Goal: Task Accomplishment & Management: Use online tool/utility

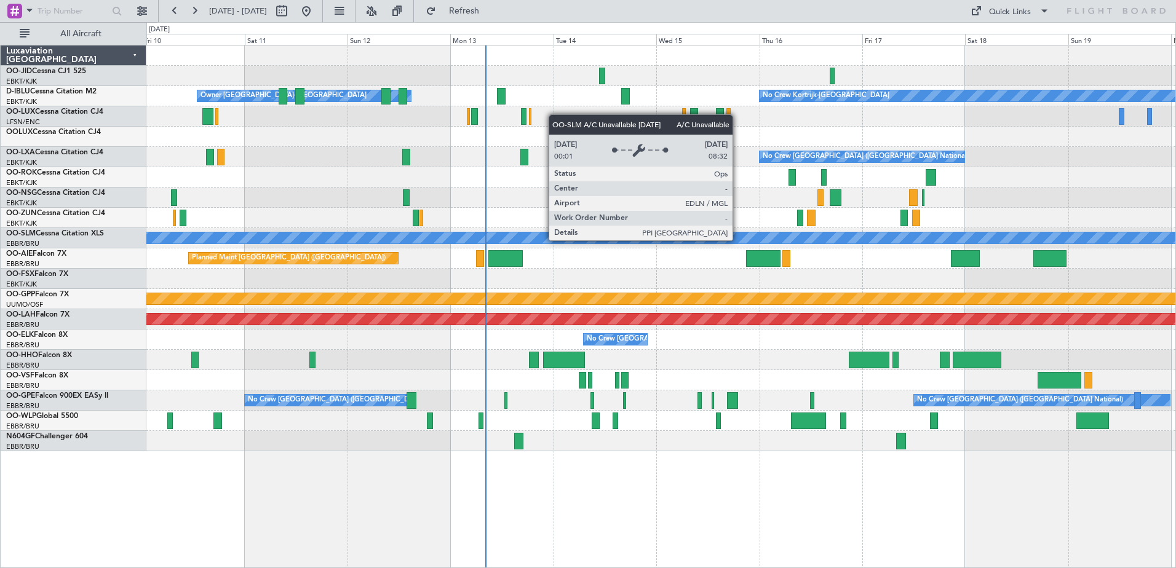
click at [563, 239] on div "A/C Unavailable [GEOGRAPHIC_DATA]" at bounding box center [661, 238] width 3087 height 11
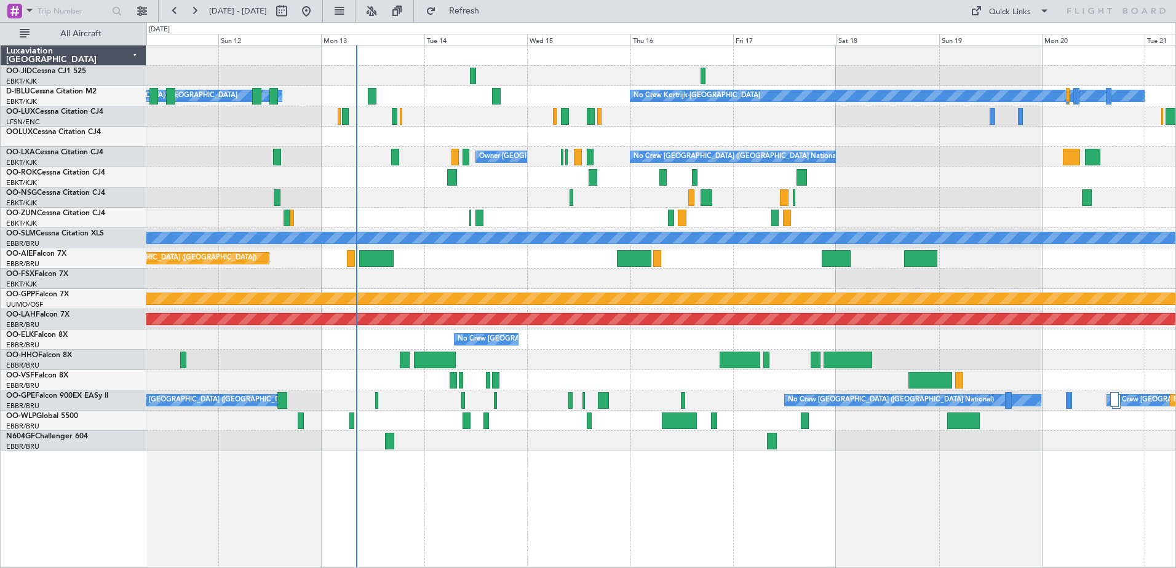
click at [570, 355] on div "No Crew Kortrijk-[GEOGRAPHIC_DATA] Owner [GEOGRAPHIC_DATA]-[GEOGRAPHIC_DATA] No…" at bounding box center [660, 249] width 1029 height 406
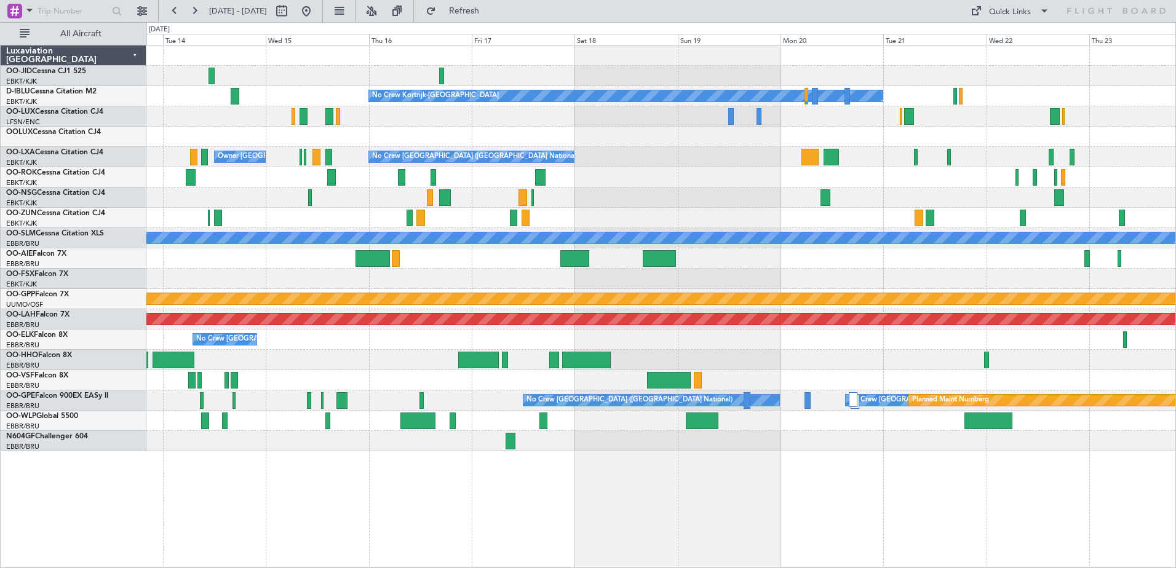
click at [591, 240] on div "No Crew No Crew Kortrijk-[GEOGRAPHIC_DATA] No Crew Owner [GEOGRAPHIC_DATA]-[GEO…" at bounding box center [660, 249] width 1029 height 406
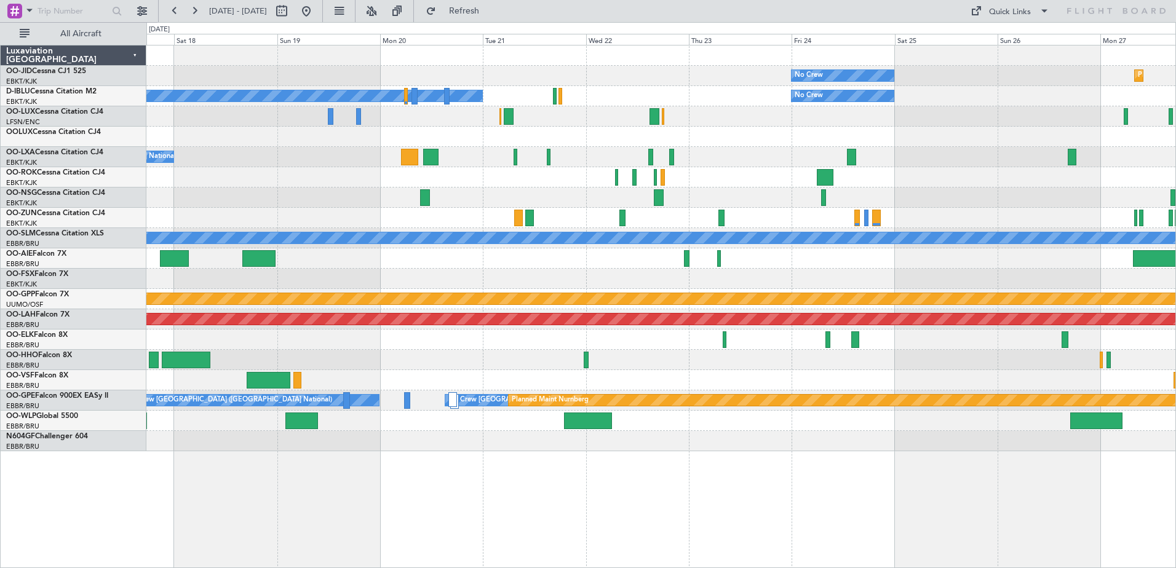
click at [539, 215] on div "No Crew Planned Maint [GEOGRAPHIC_DATA]-[GEOGRAPHIC_DATA] No Crew Kortrijk-[GEO…" at bounding box center [660, 249] width 1029 height 406
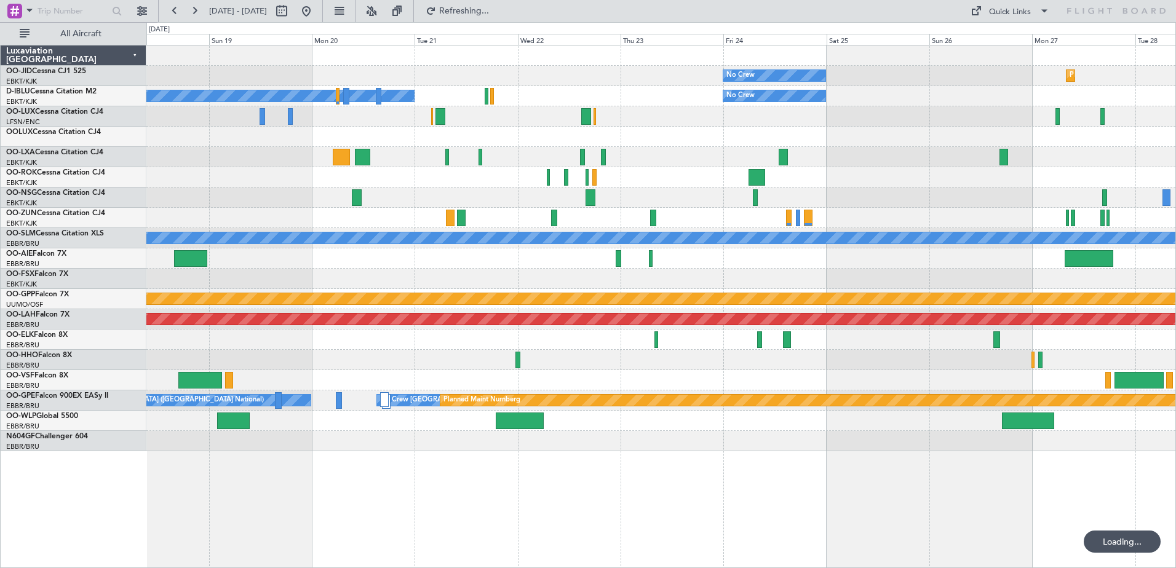
click at [670, 186] on div at bounding box center [660, 177] width 1029 height 20
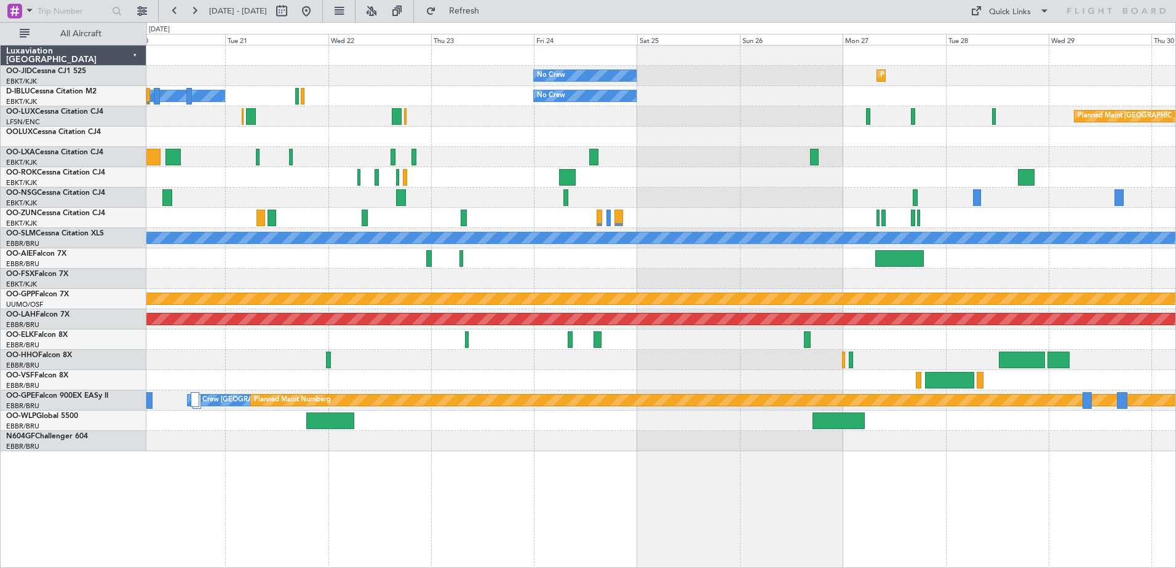
click at [724, 226] on div at bounding box center [660, 218] width 1029 height 20
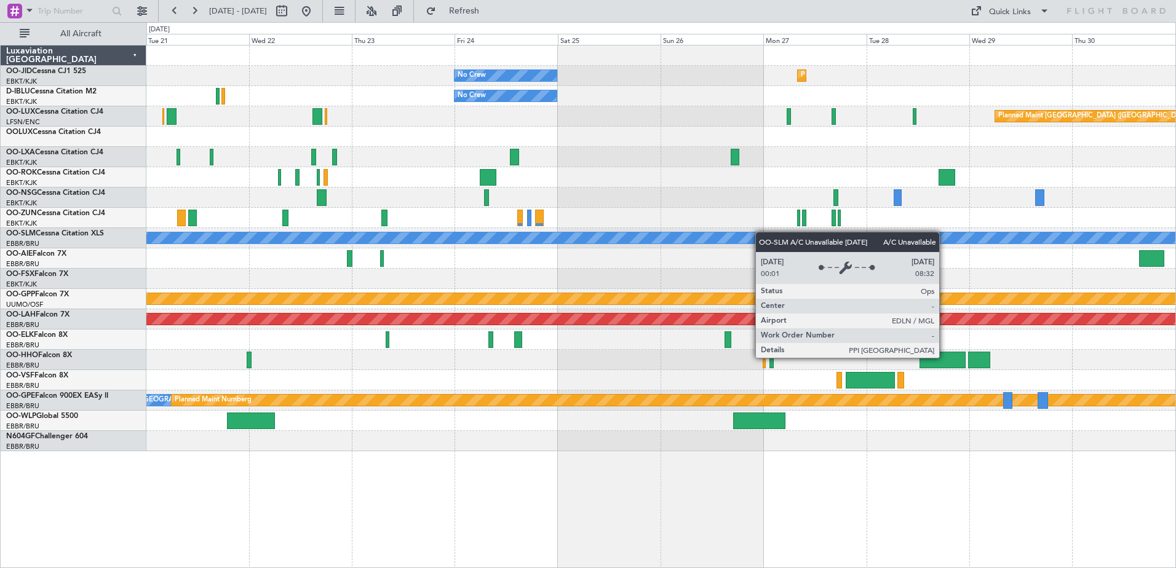
click at [723, 233] on div "No Crew Planned Maint [GEOGRAPHIC_DATA]-[GEOGRAPHIC_DATA] No Crew No Crew Kortr…" at bounding box center [660, 249] width 1029 height 406
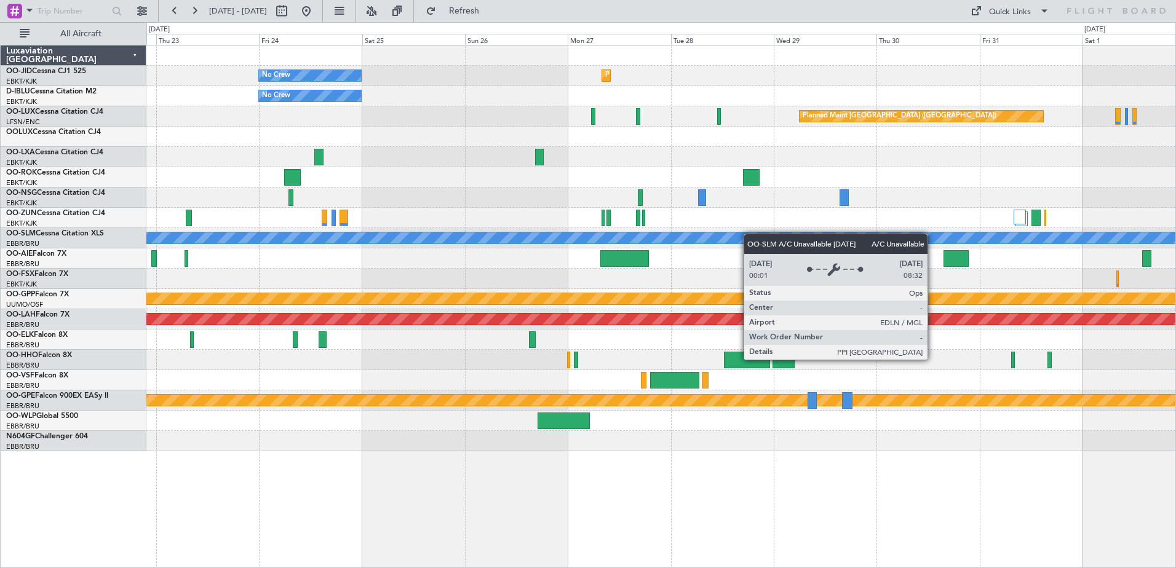
click at [665, 247] on div "No Crew Planned Maint [GEOGRAPHIC_DATA]-[GEOGRAPHIC_DATA] No Crew No Crew Kortr…" at bounding box center [660, 249] width 1029 height 406
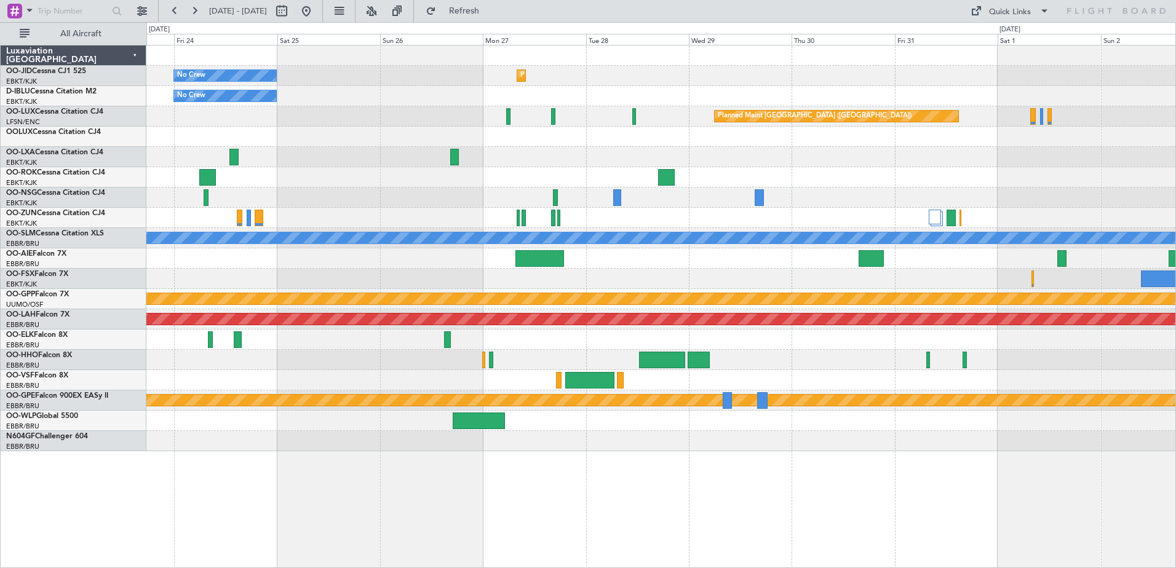
click at [720, 209] on div "No Crew Planned Maint [GEOGRAPHIC_DATA]-[GEOGRAPHIC_DATA] No Crew Planned Maint…" at bounding box center [660, 249] width 1029 height 406
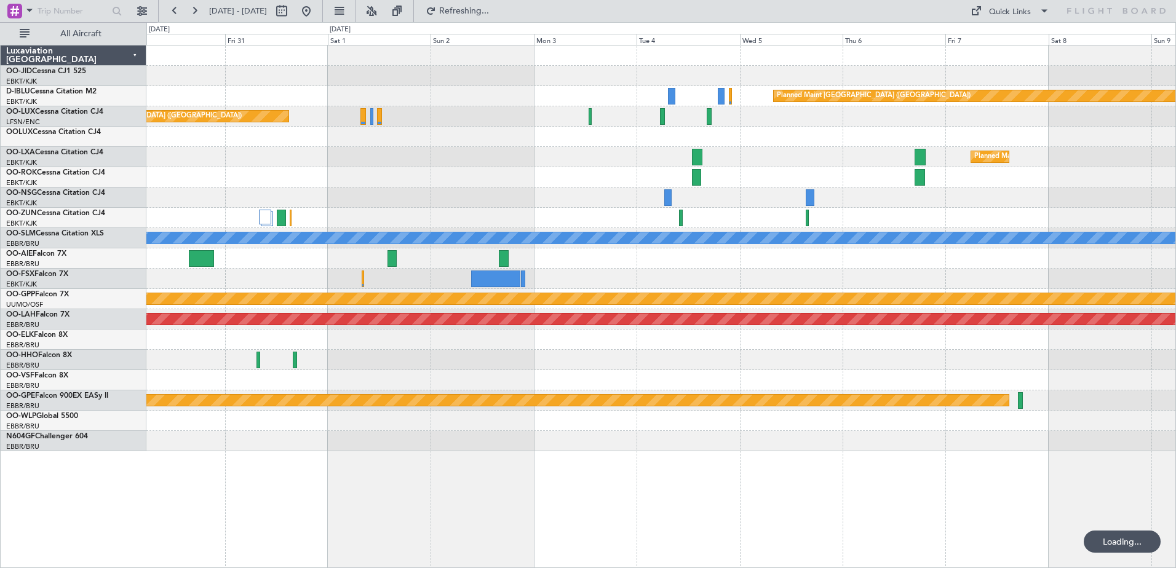
click at [643, 273] on div "Planned Maint [GEOGRAPHIC_DATA] ([GEOGRAPHIC_DATA]) Planned Maint [GEOGRAPHIC_D…" at bounding box center [660, 249] width 1029 height 406
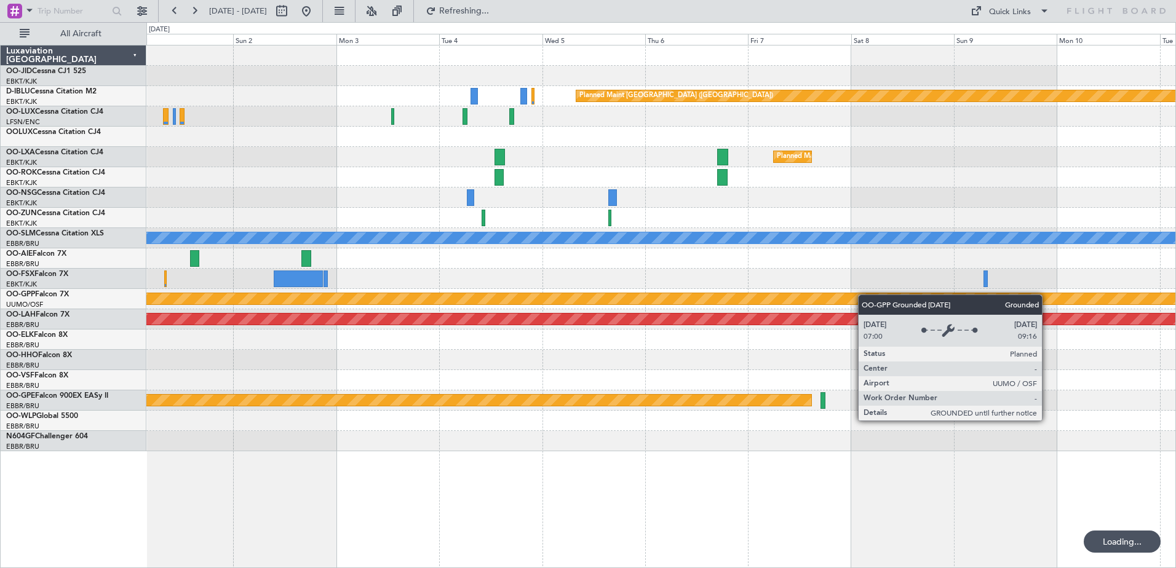
click at [581, 314] on div "Planned Maint [GEOGRAPHIC_DATA] ([GEOGRAPHIC_DATA]) Planned Maint [GEOGRAPHIC_D…" at bounding box center [660, 249] width 1029 height 406
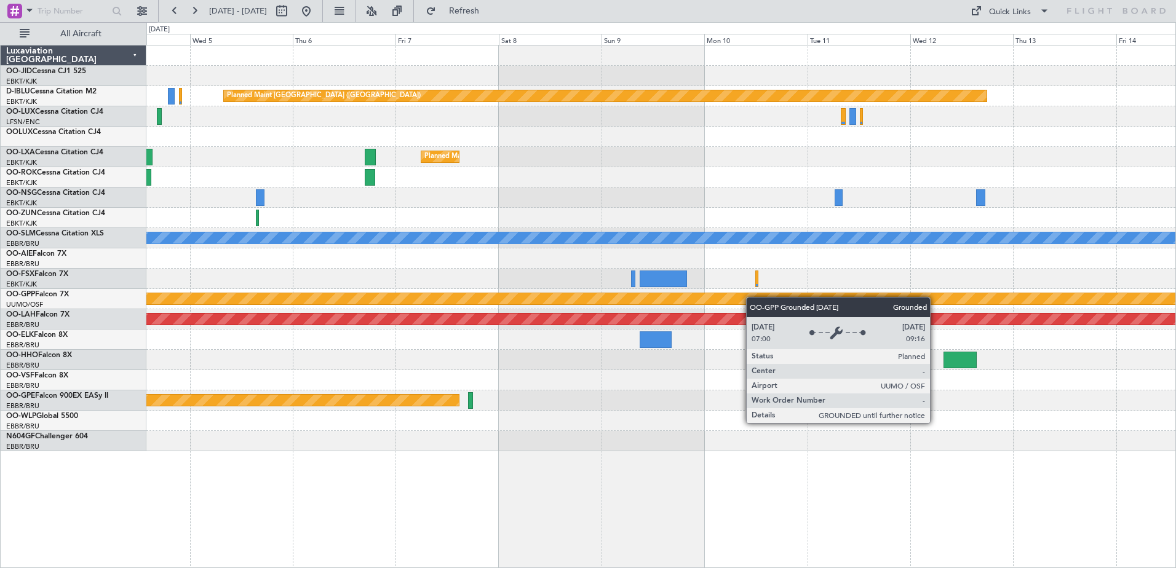
click at [577, 333] on div "Planned Maint [GEOGRAPHIC_DATA] ([GEOGRAPHIC_DATA]) Planned Maint [GEOGRAPHIC_D…" at bounding box center [660, 249] width 1029 height 406
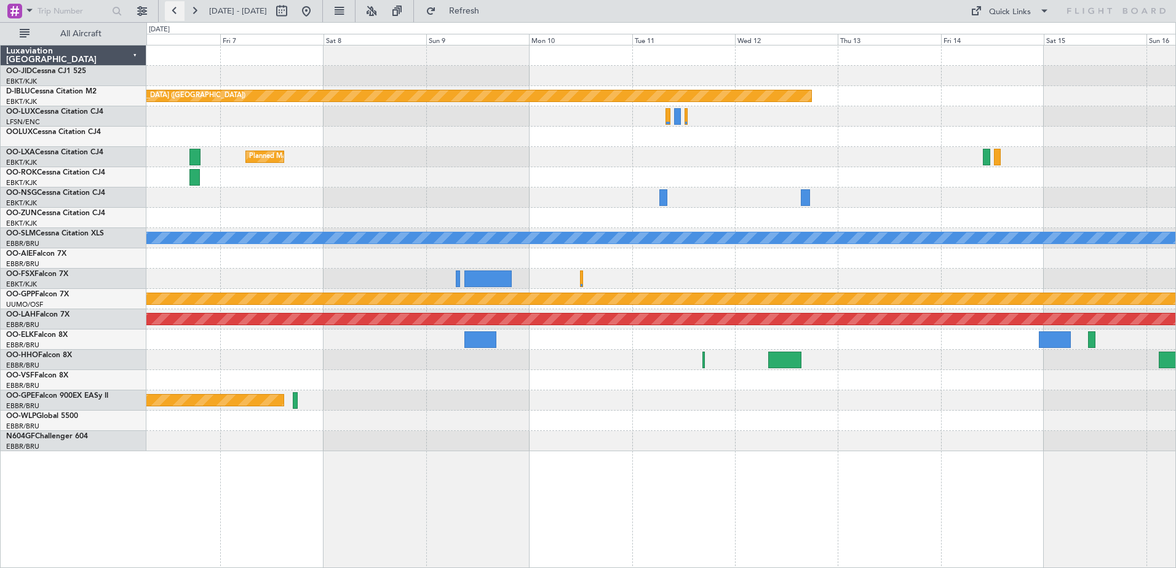
click at [172, 10] on button at bounding box center [175, 11] width 20 height 20
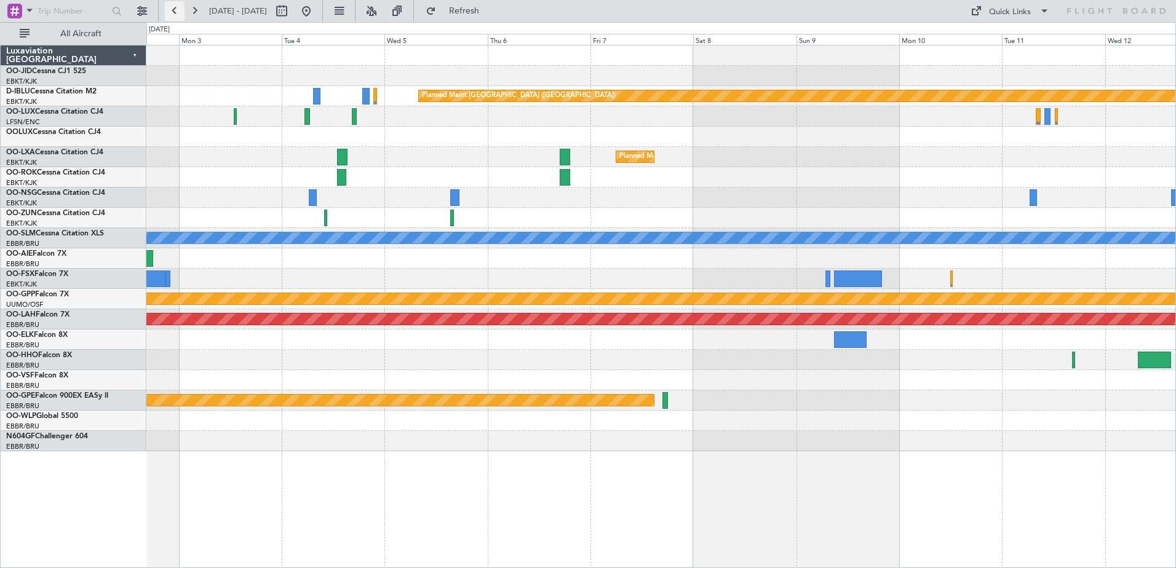
click at [172, 10] on button at bounding box center [175, 11] width 20 height 20
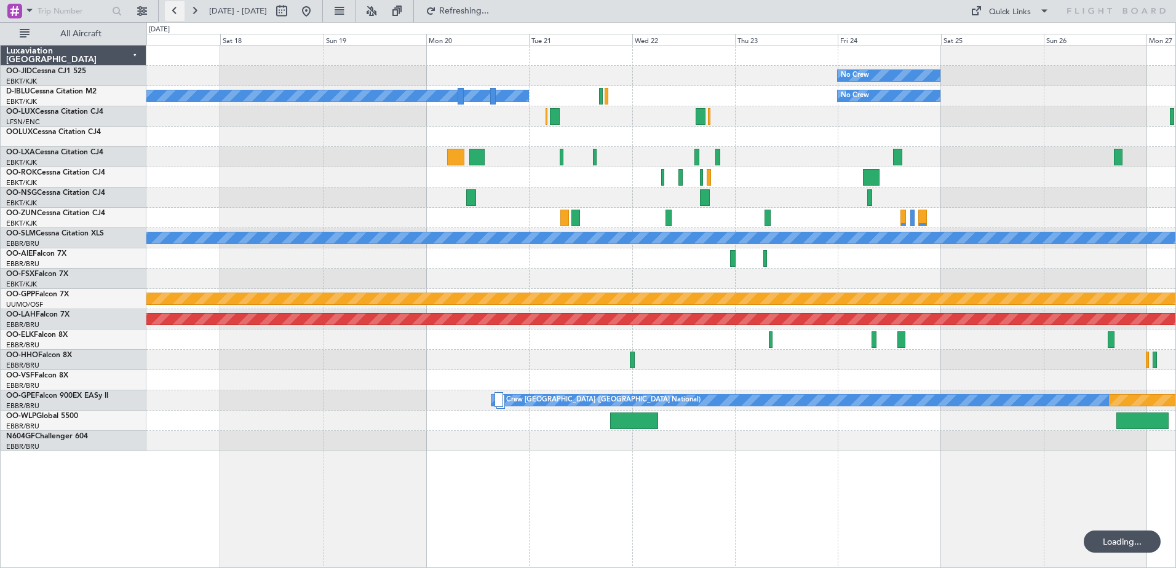
click at [172, 10] on button at bounding box center [175, 11] width 20 height 20
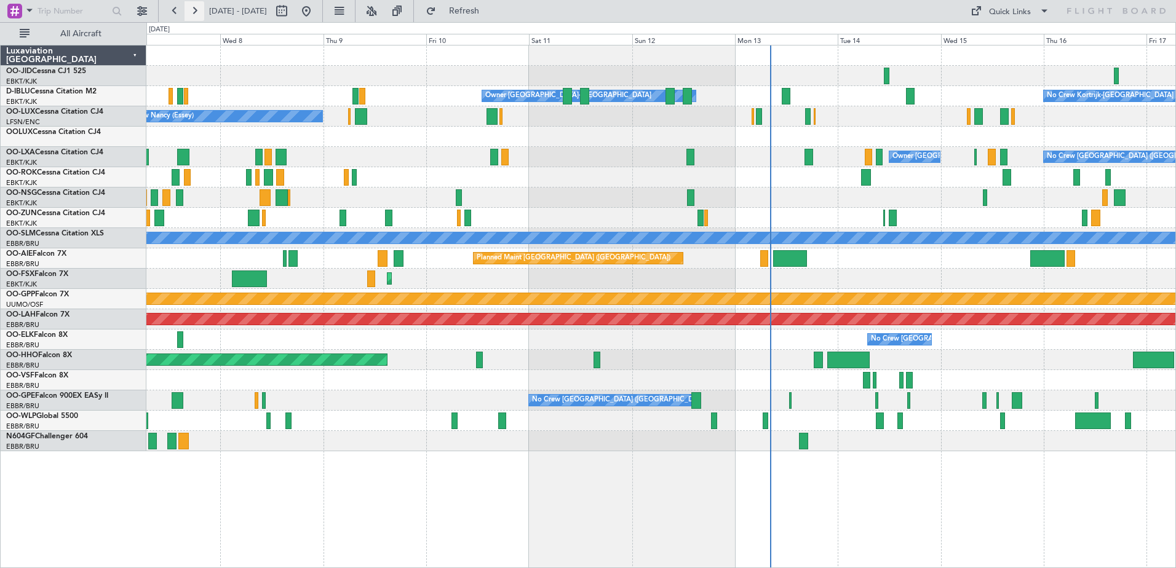
click at [195, 9] on button at bounding box center [195, 11] width 20 height 20
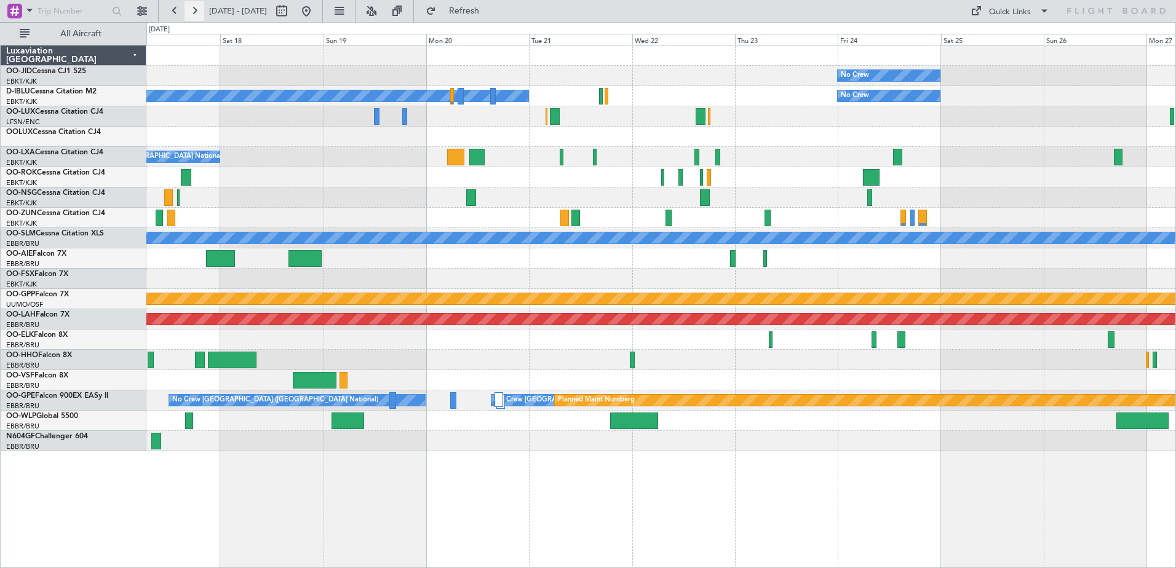
click at [195, 9] on button at bounding box center [195, 11] width 20 height 20
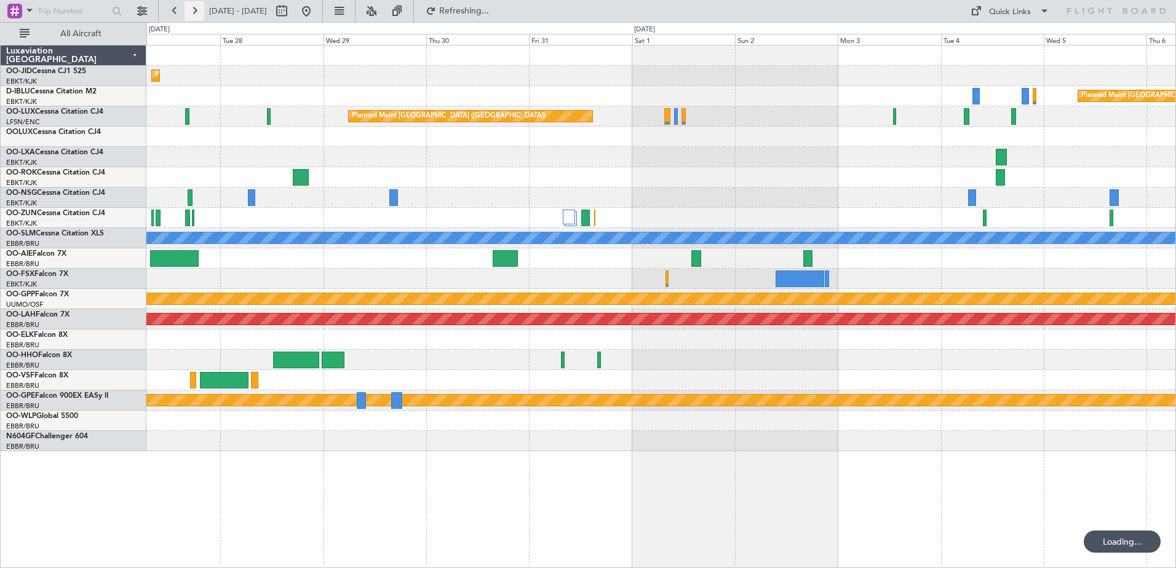
click at [195, 9] on button at bounding box center [195, 11] width 20 height 20
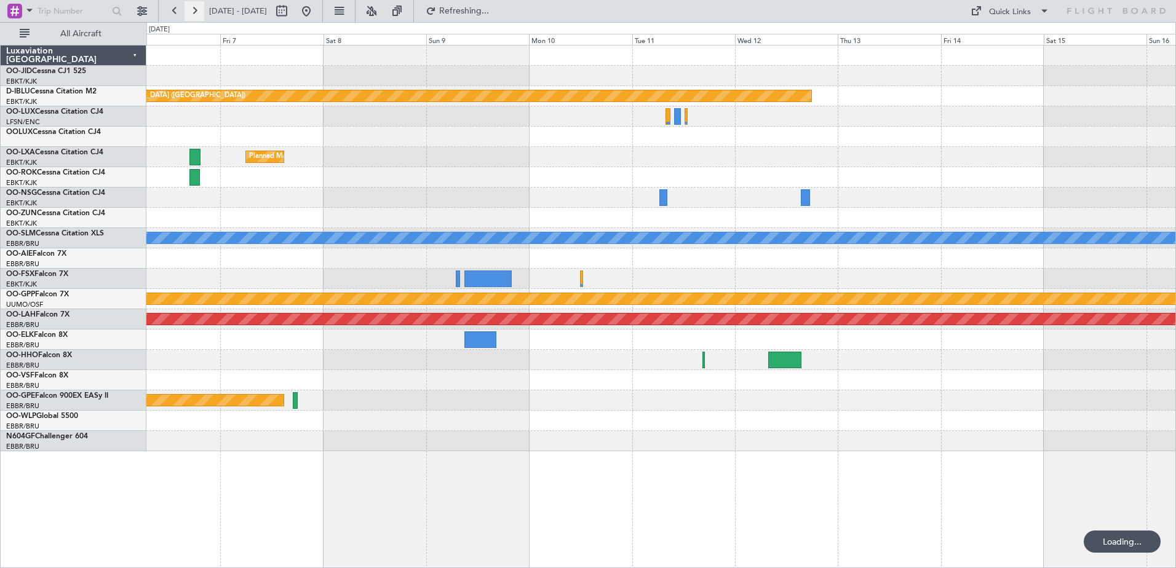
click at [195, 9] on button at bounding box center [195, 11] width 20 height 20
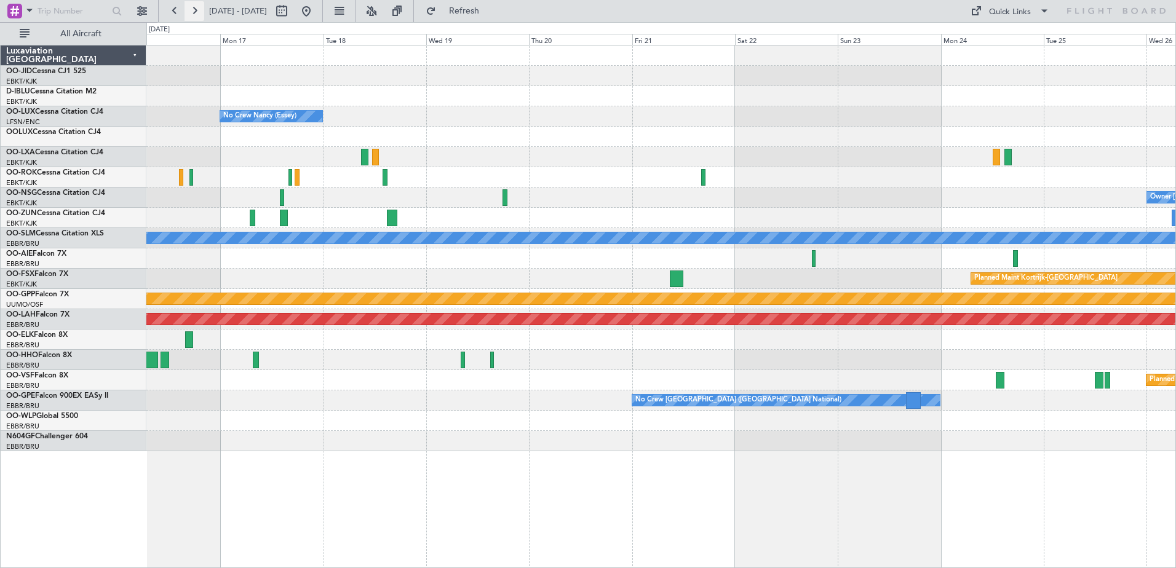
click at [195, 9] on button at bounding box center [195, 11] width 20 height 20
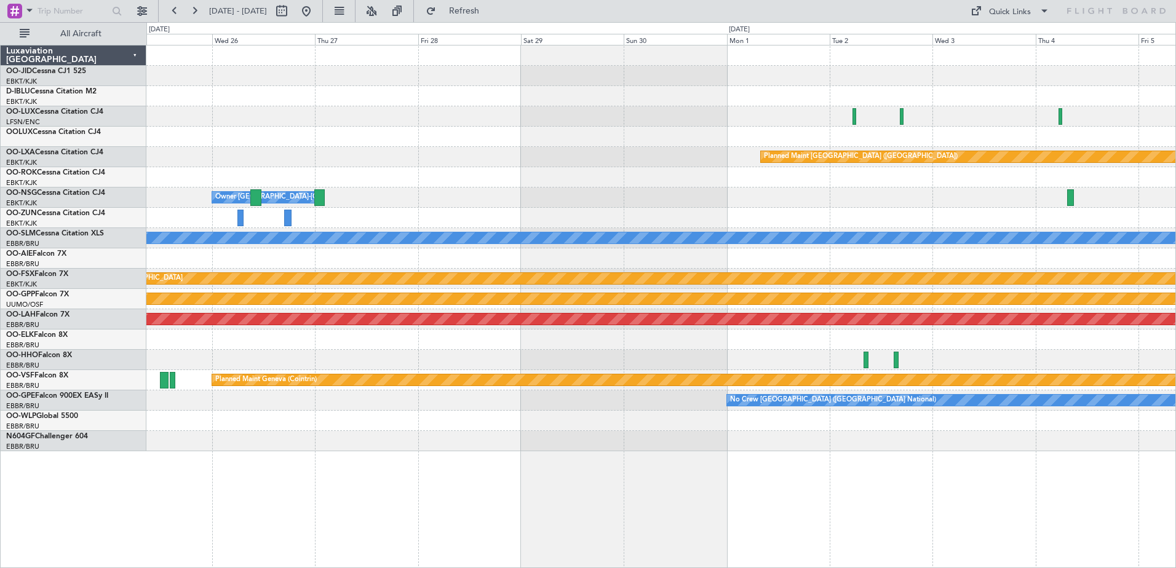
click at [388, 109] on div "Planned Maint [GEOGRAPHIC_DATA] ([GEOGRAPHIC_DATA]) Owner [GEOGRAPHIC_DATA]-[GE…" at bounding box center [660, 249] width 1029 height 406
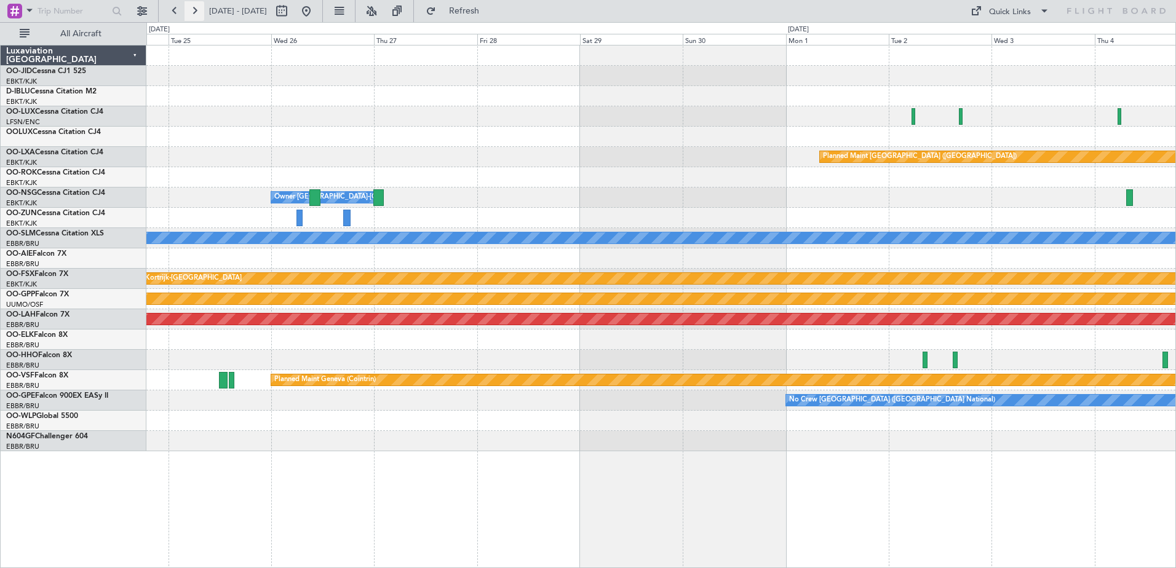
click at [189, 14] on button at bounding box center [195, 11] width 20 height 20
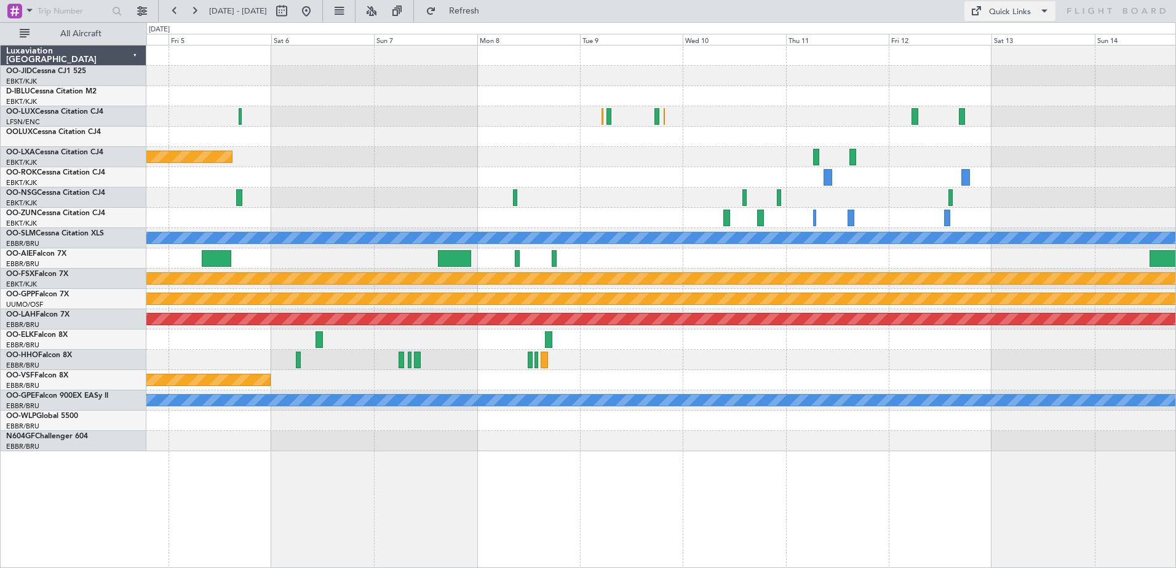
click at [1021, 15] on div "Quick Links" at bounding box center [1010, 12] width 42 height 12
click at [1017, 31] on button "Trip Builder" at bounding box center [1010, 41] width 92 height 30
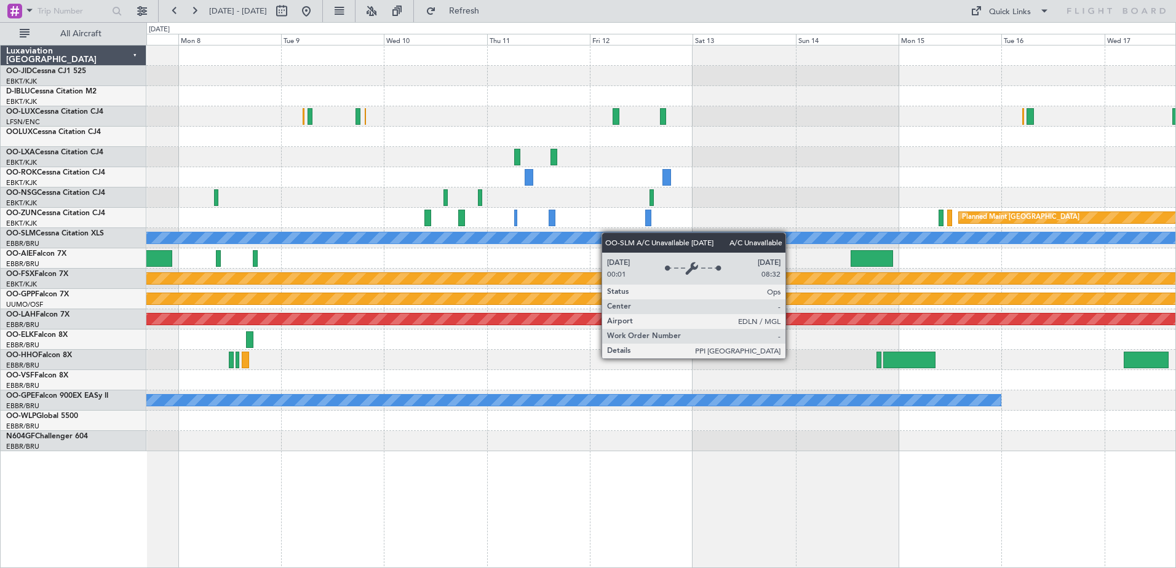
click at [506, 240] on div "Planned Maint [GEOGRAPHIC_DATA] ([GEOGRAPHIC_DATA]) Planned Maint [GEOGRAPHIC_D…" at bounding box center [660, 249] width 1029 height 406
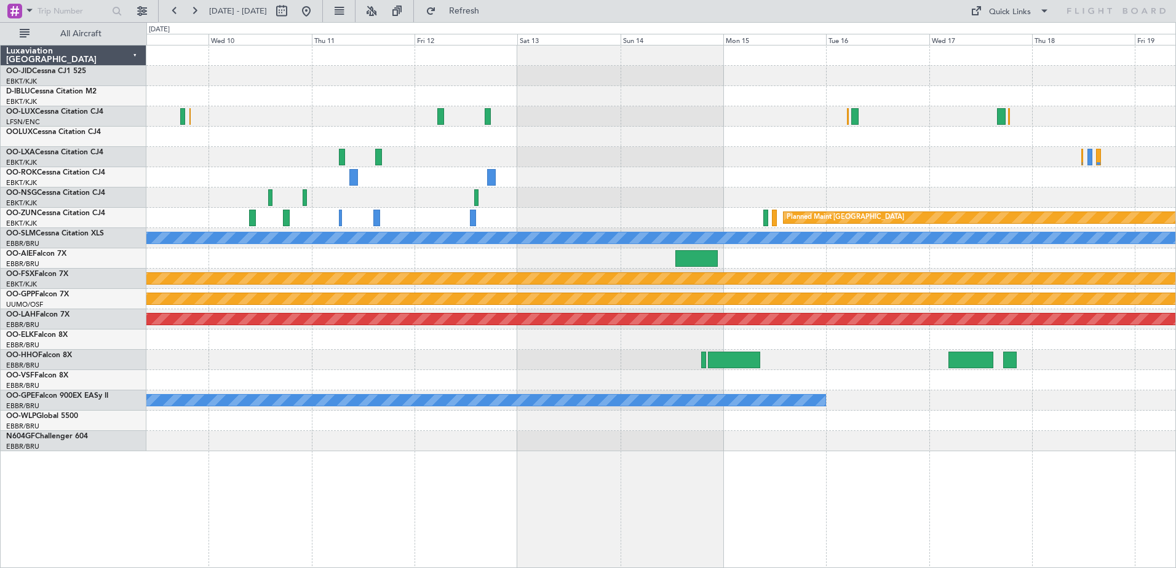
click at [714, 382] on div at bounding box center [660, 380] width 1029 height 20
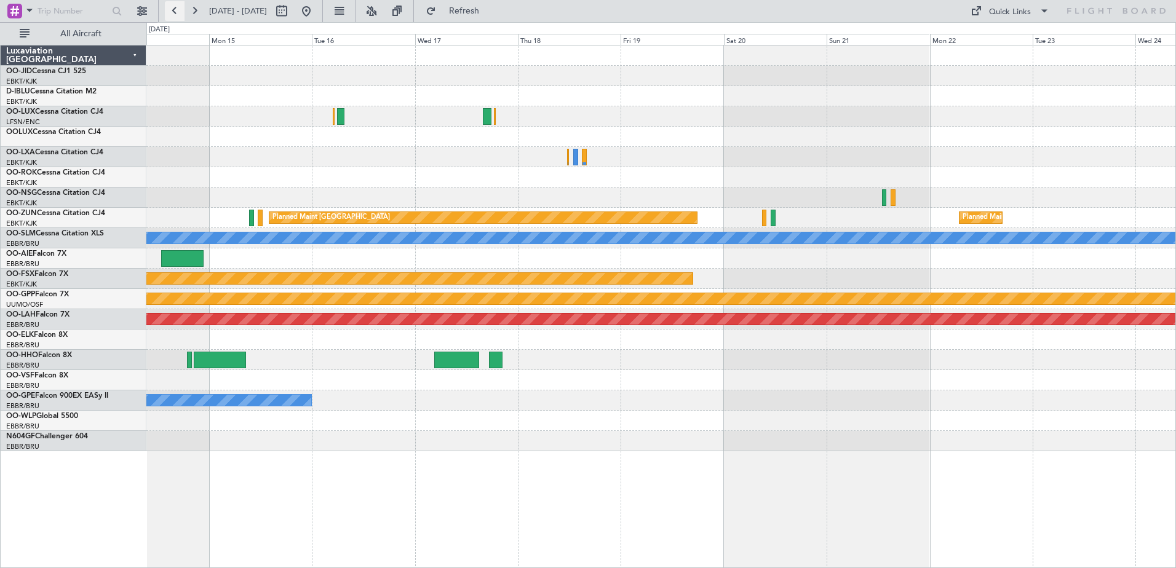
click at [170, 6] on button at bounding box center [175, 11] width 20 height 20
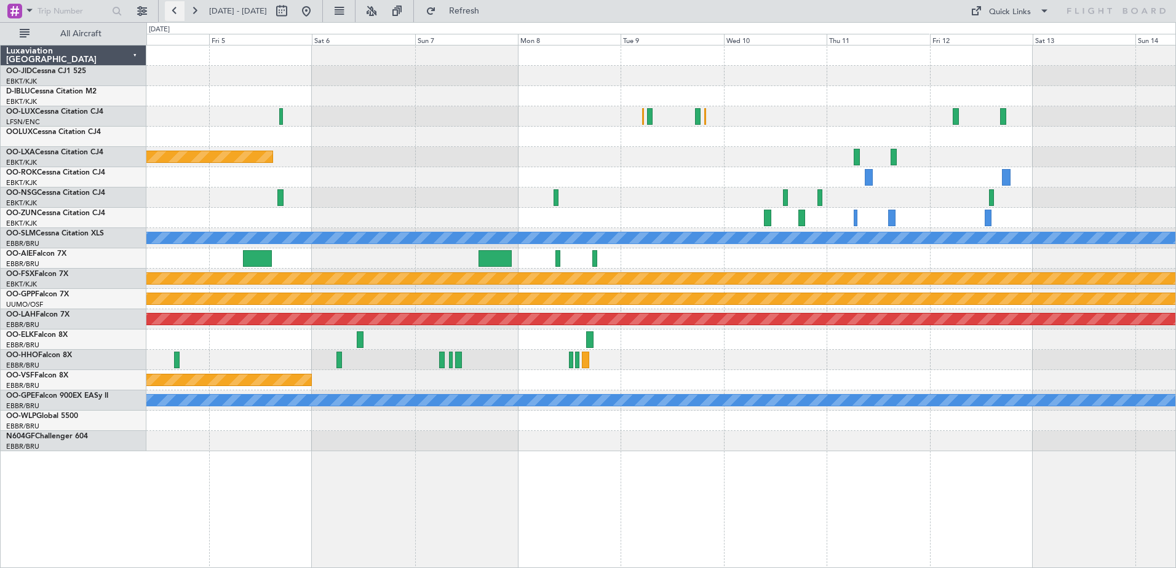
click at [170, 6] on button at bounding box center [175, 11] width 20 height 20
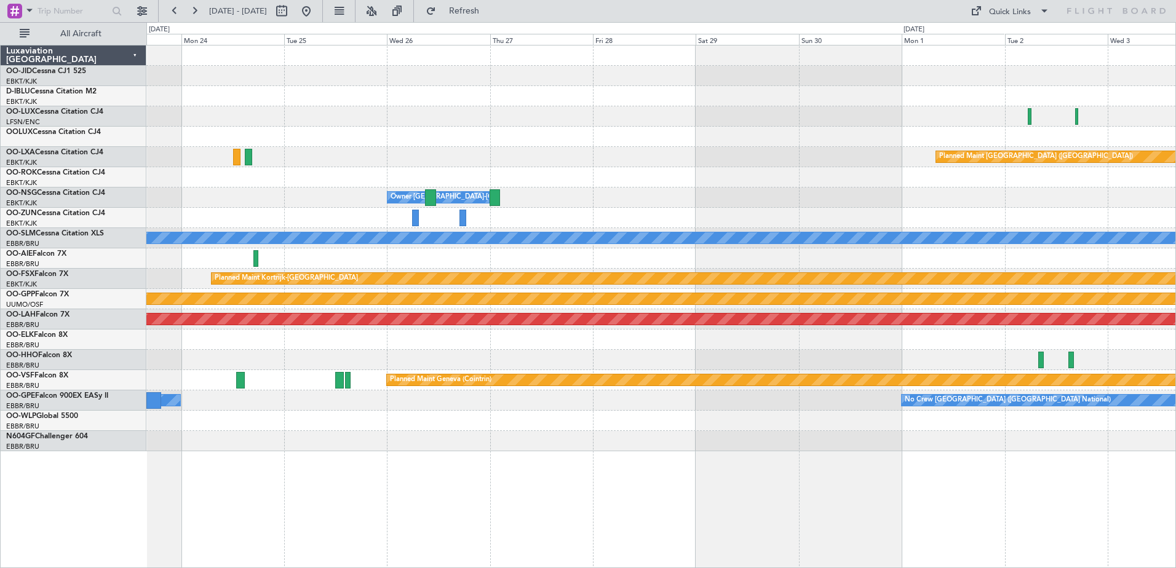
click at [334, 80] on div at bounding box center [660, 76] width 1029 height 20
click at [165, 11] on button at bounding box center [175, 11] width 20 height 20
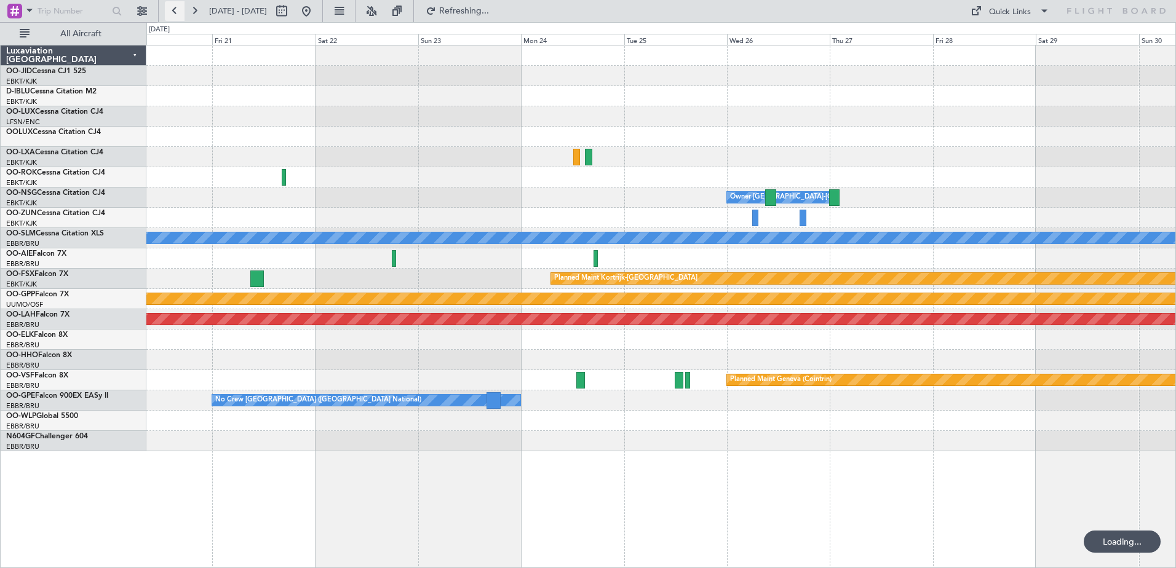
click at [165, 11] on button at bounding box center [175, 11] width 20 height 20
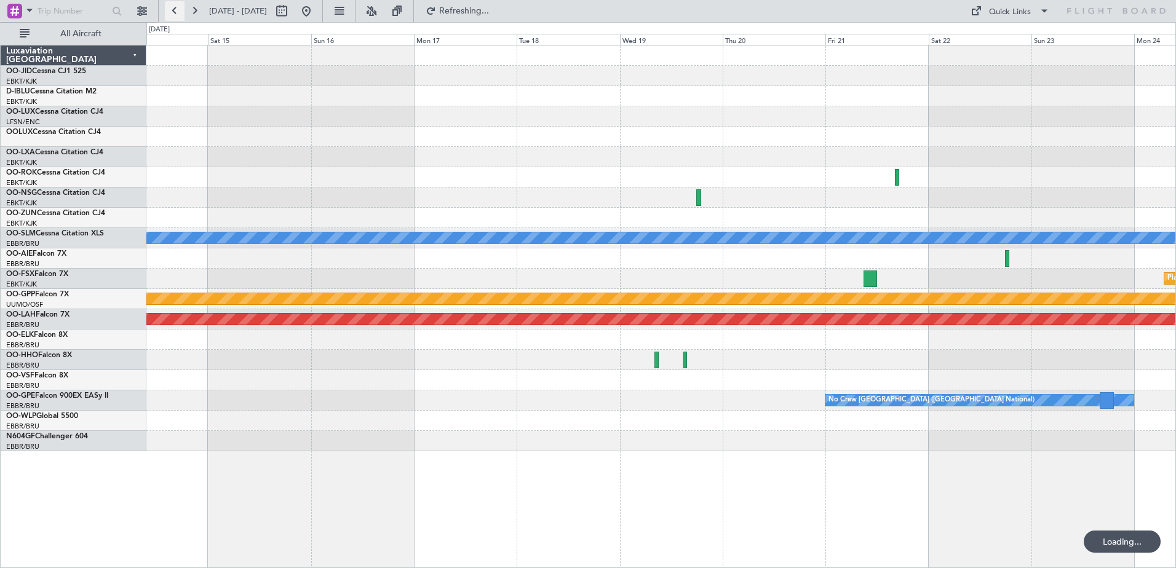
click at [165, 11] on button at bounding box center [175, 11] width 20 height 20
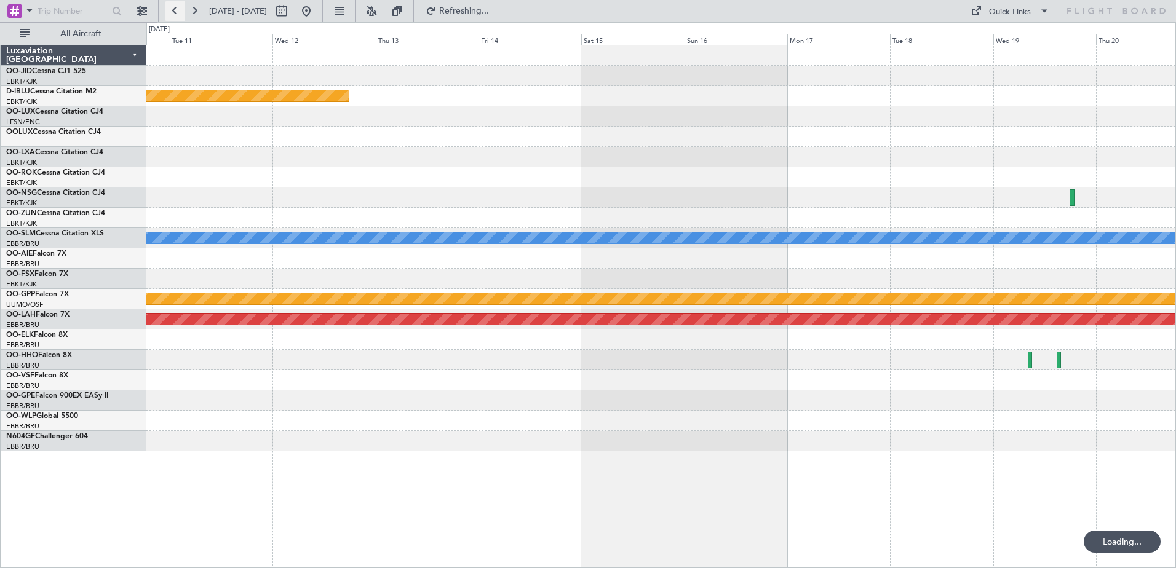
click at [165, 11] on button at bounding box center [175, 11] width 20 height 20
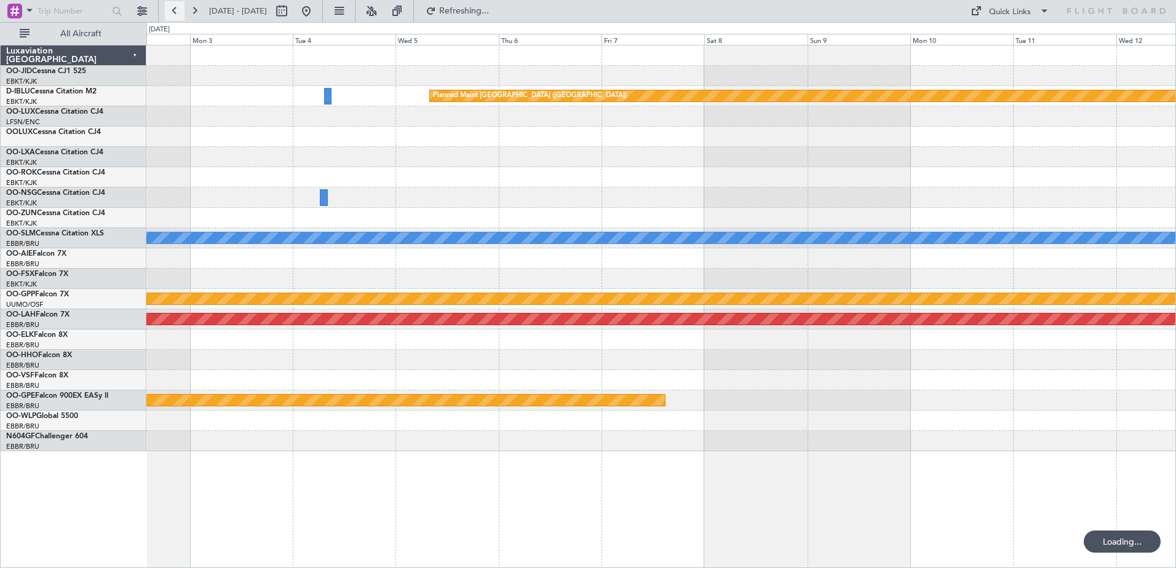
click at [165, 11] on button at bounding box center [175, 11] width 20 height 20
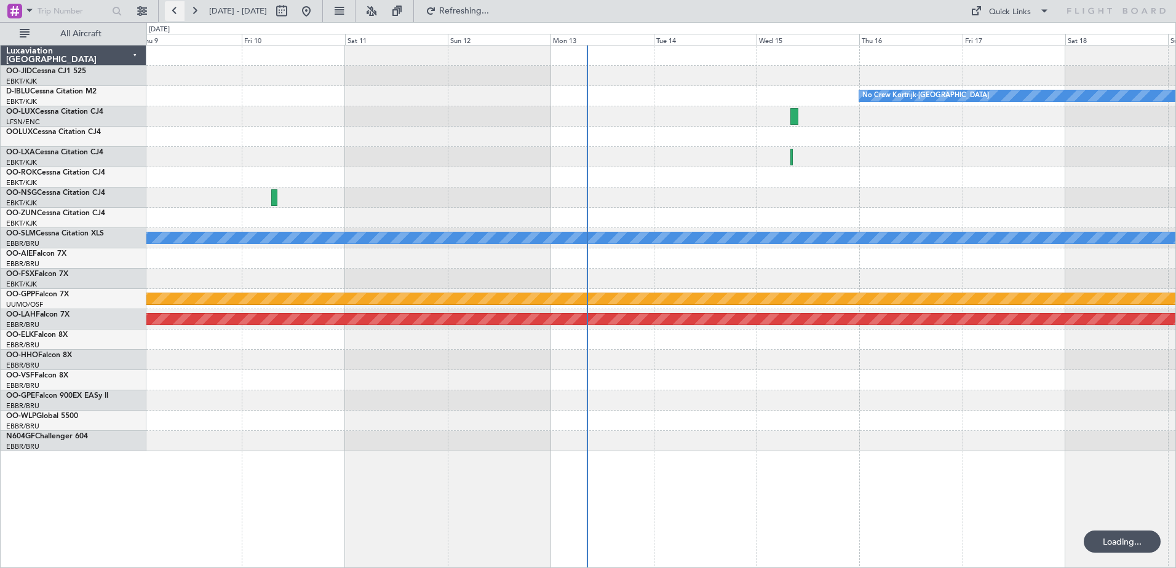
click at [165, 11] on button at bounding box center [175, 11] width 20 height 20
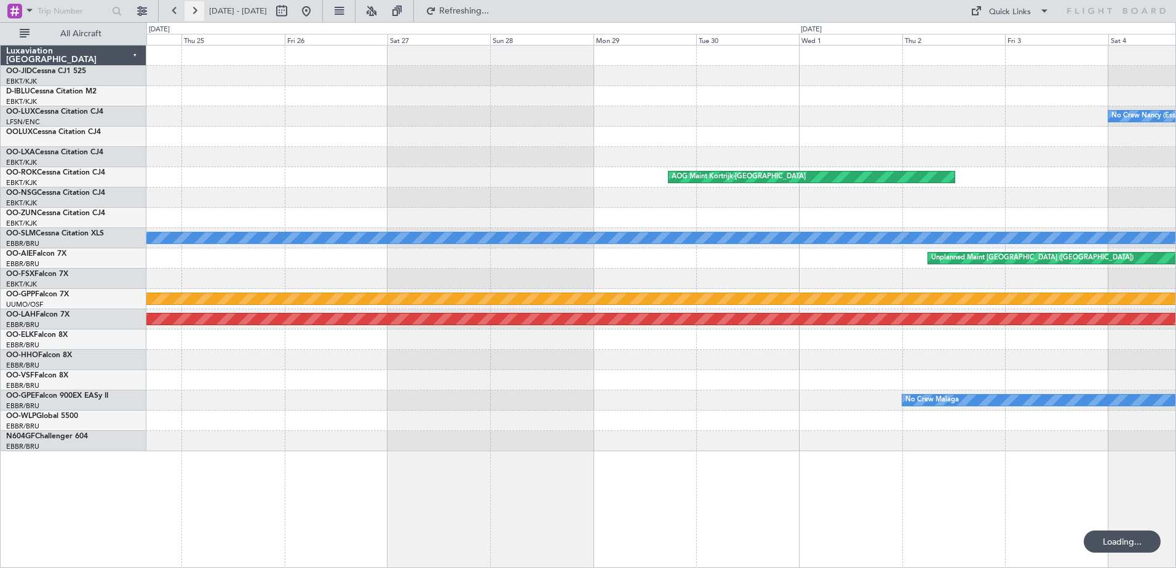
click at [191, 11] on button at bounding box center [195, 11] width 20 height 20
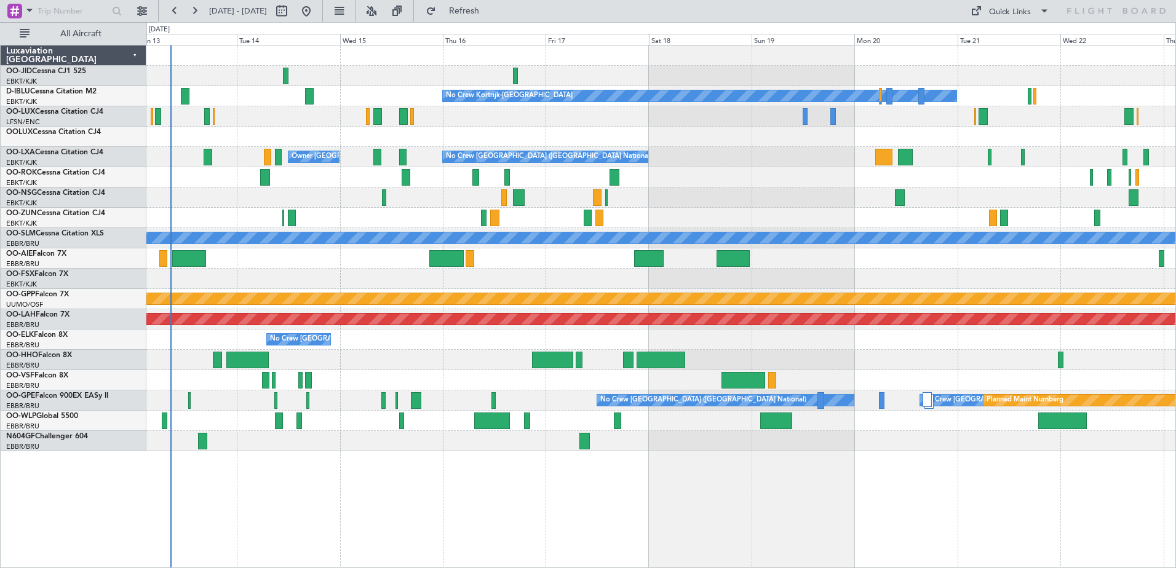
click at [323, 281] on div "No Crew No Crew Kortrijk-[GEOGRAPHIC_DATA] No Crew Owner [GEOGRAPHIC_DATA]-[GEO…" at bounding box center [660, 249] width 1029 height 406
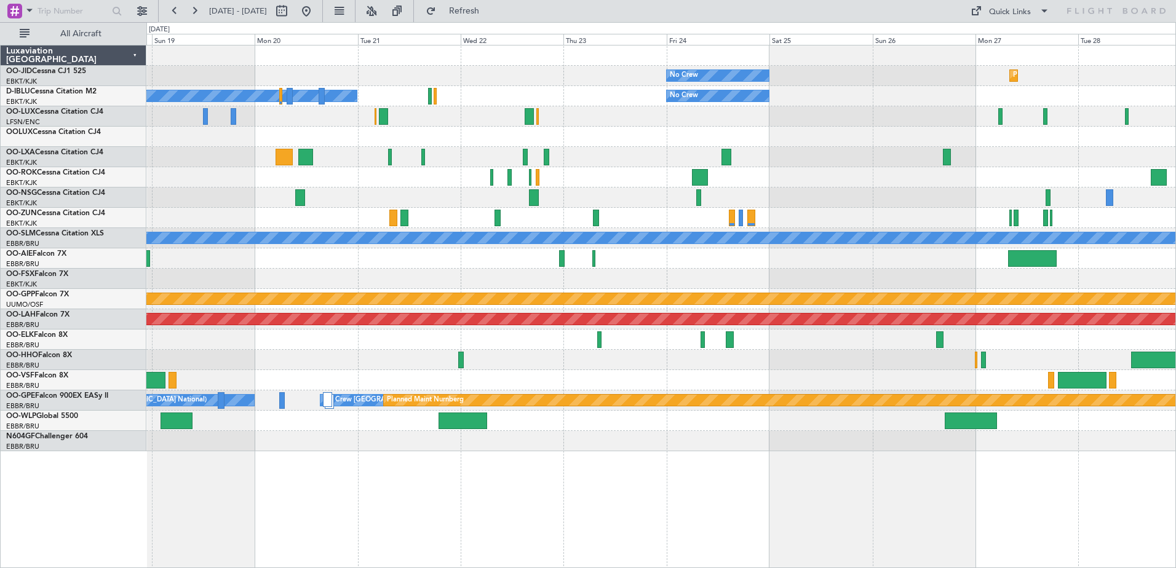
click at [732, 231] on div "Planned Maint Kortrijk-[GEOGRAPHIC_DATA] No Crew No Crew Kortrijk-[GEOGRAPHIC_D…" at bounding box center [660, 249] width 1029 height 406
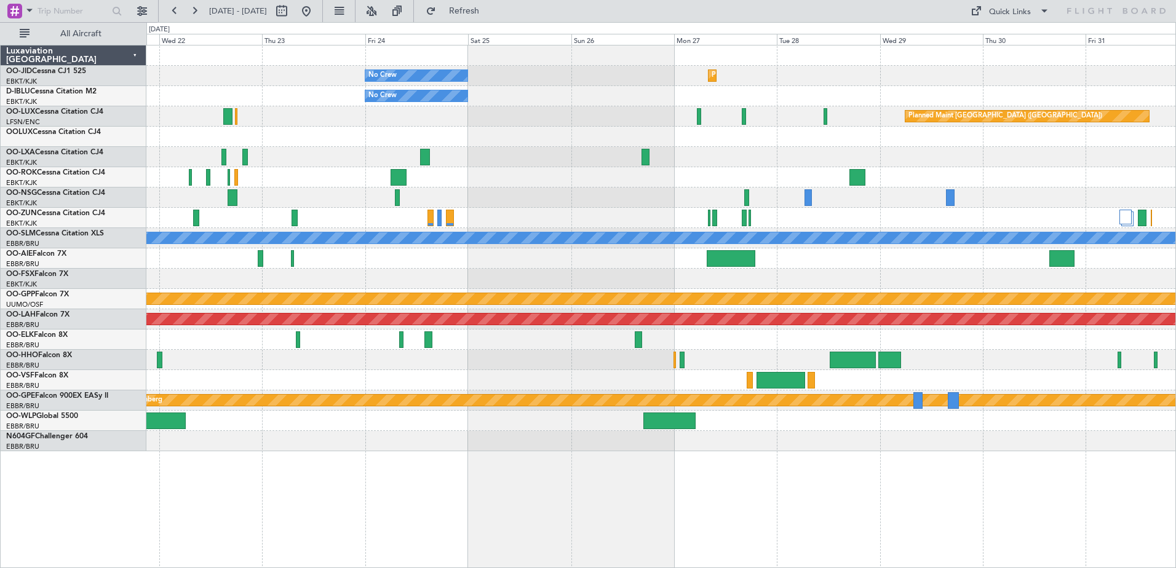
click at [655, 183] on div "Planned Maint Kortrijk-[GEOGRAPHIC_DATA] No Crew No Crew No Crew Kortrijk-[GEOG…" at bounding box center [660, 249] width 1029 height 406
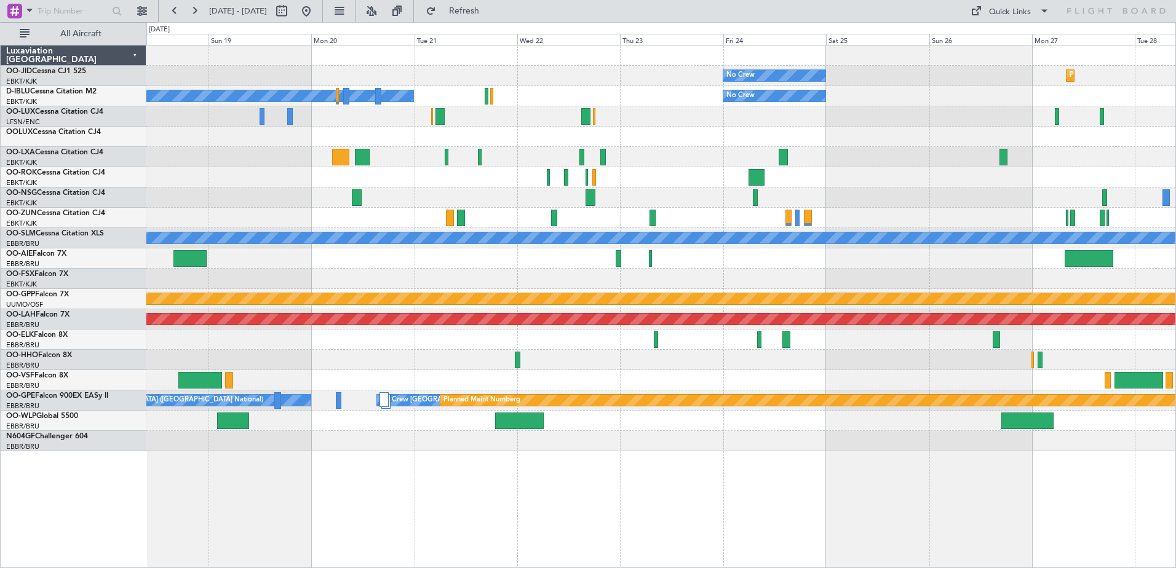
click at [819, 166] on div "Planned Maint Kortrijk-[GEOGRAPHIC_DATA] No Crew No Crew No Crew Kortrijk-[GEOG…" at bounding box center [660, 249] width 1029 height 406
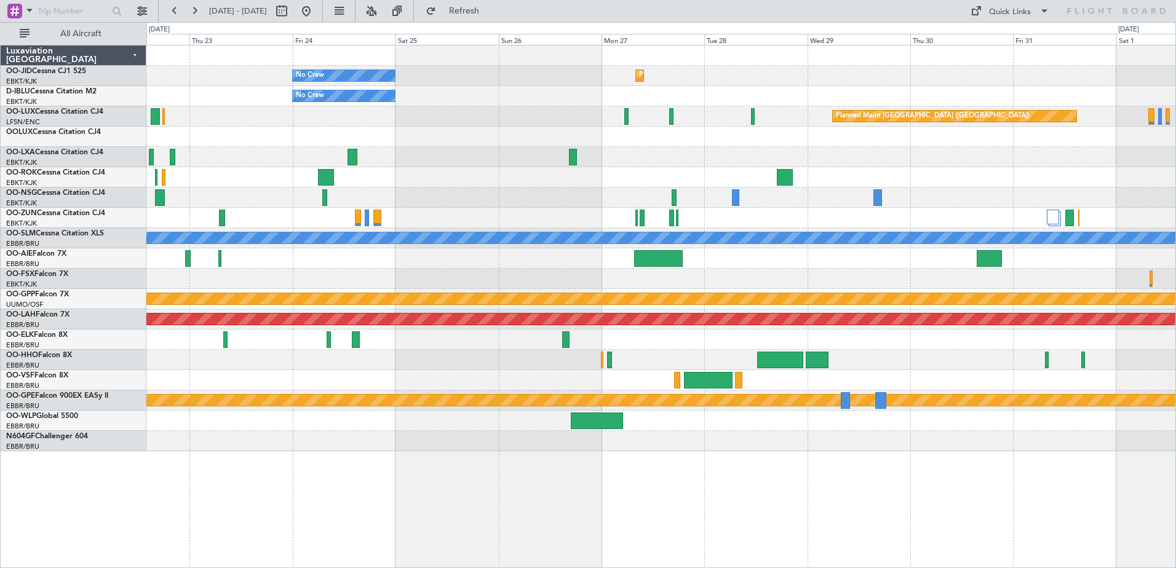
click at [420, 188] on div "No Crew Planned Maint [GEOGRAPHIC_DATA]-[GEOGRAPHIC_DATA] No Crew No Crew Kortr…" at bounding box center [660, 249] width 1029 height 406
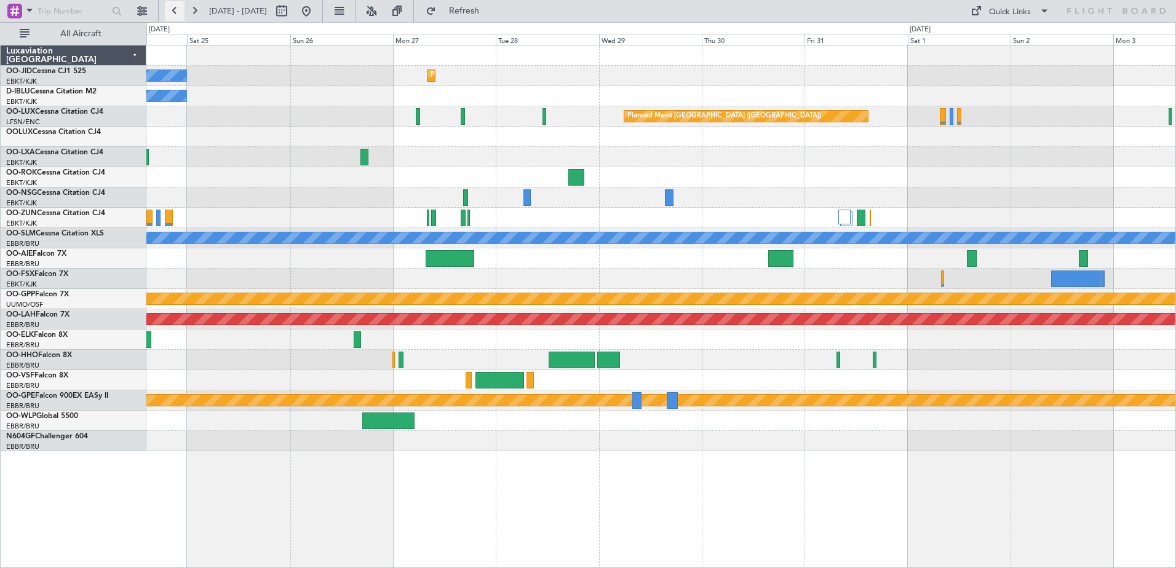
click at [172, 15] on button at bounding box center [175, 11] width 20 height 20
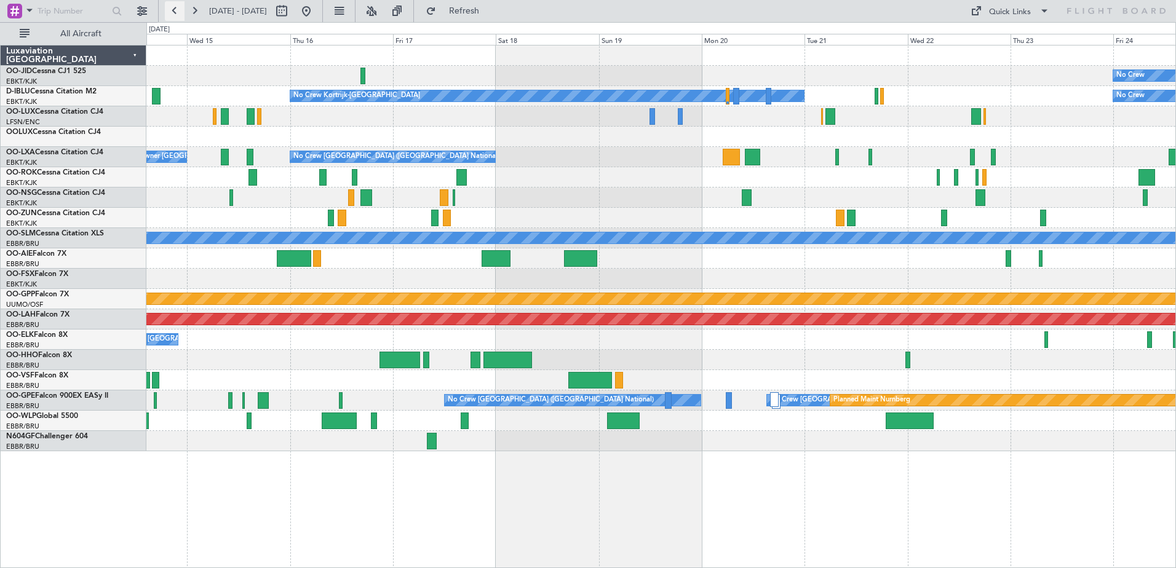
click at [172, 15] on button at bounding box center [175, 11] width 20 height 20
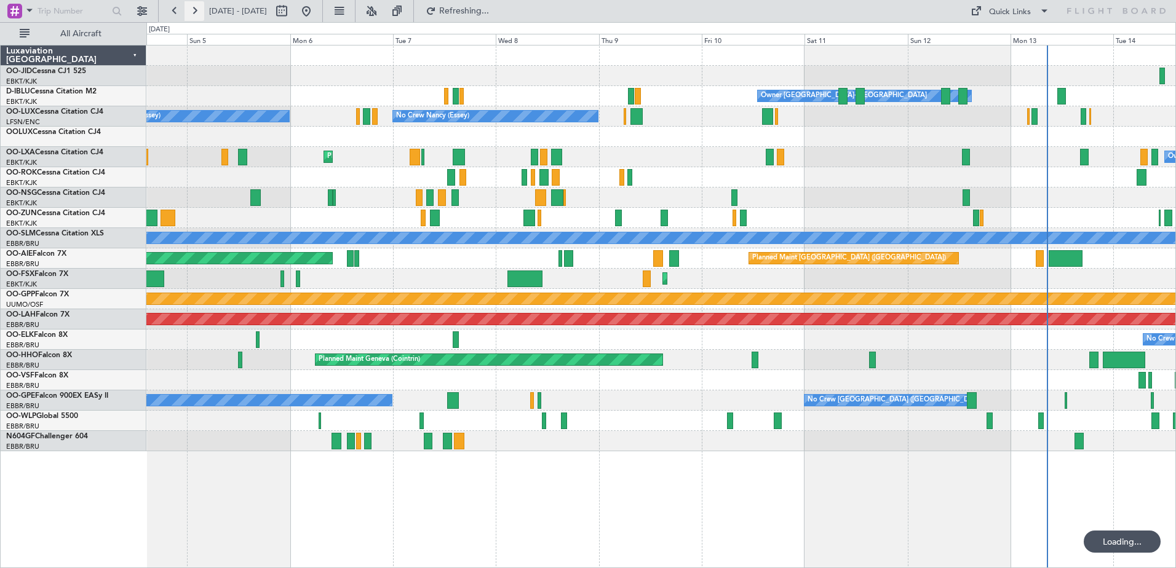
click at [195, 14] on button at bounding box center [195, 11] width 20 height 20
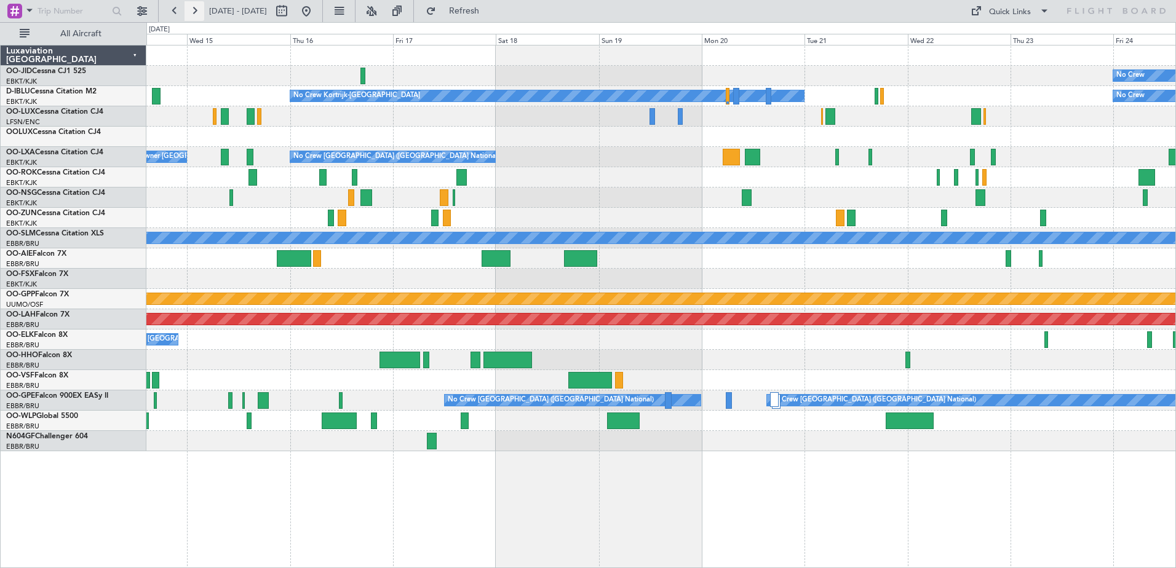
click at [198, 15] on button at bounding box center [195, 11] width 20 height 20
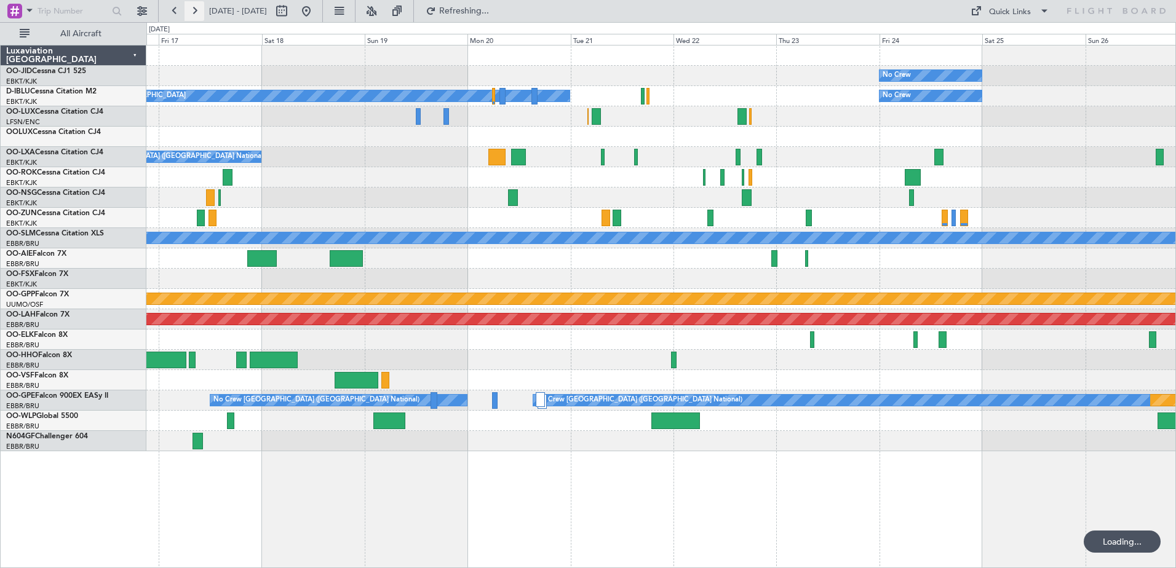
click at [198, 15] on button at bounding box center [195, 11] width 20 height 20
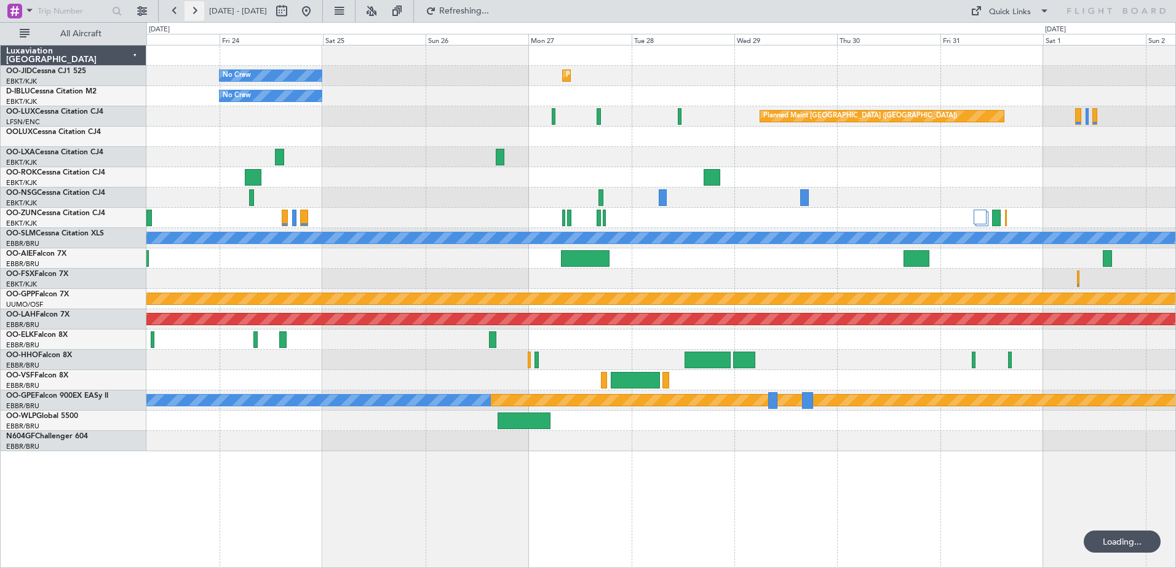
click at [198, 15] on button at bounding box center [195, 11] width 20 height 20
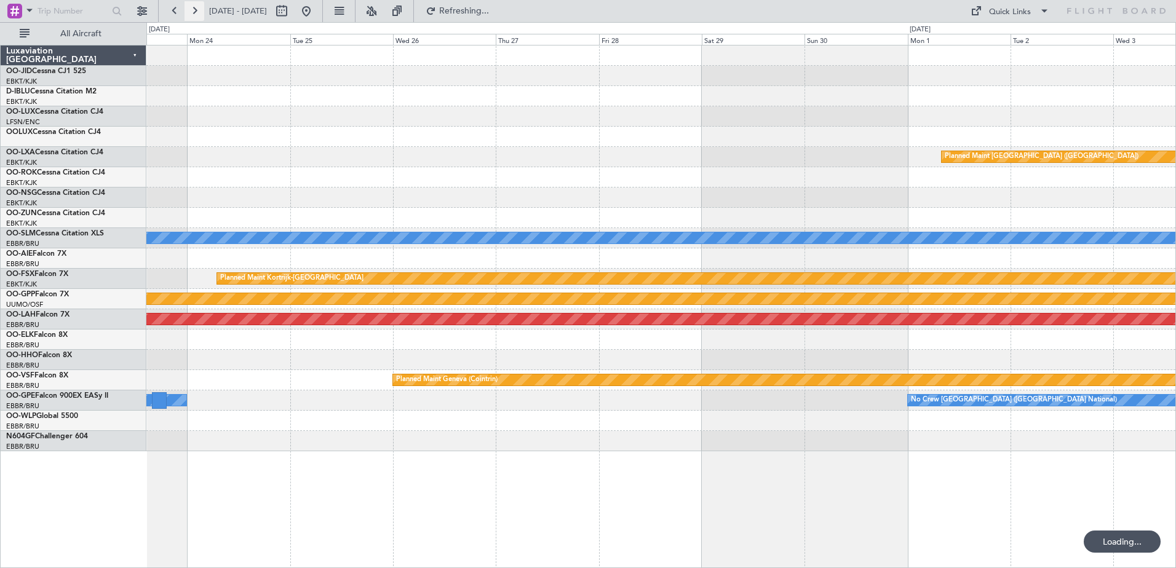
click at [198, 15] on button at bounding box center [195, 11] width 20 height 20
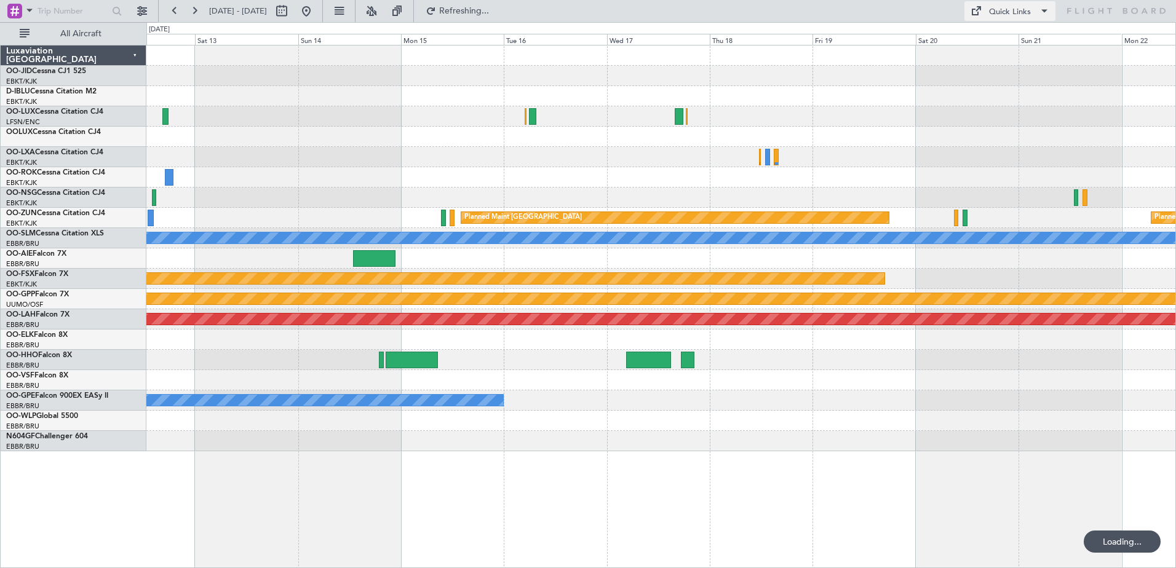
click at [1017, 18] on div "Quick Links" at bounding box center [1010, 12] width 42 height 12
click at [1004, 45] on button "Trip Builder" at bounding box center [1010, 41] width 92 height 30
click at [474, 14] on button "Refresh" at bounding box center [457, 11] width 74 height 20
